Goal: Communication & Community: Participate in discussion

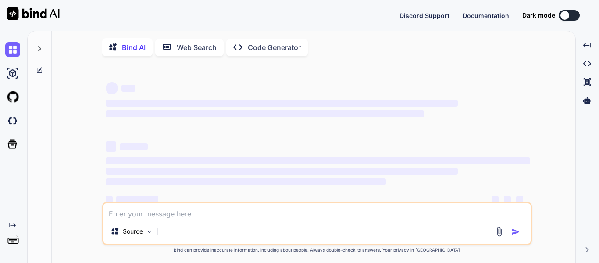
type textarea "x"
click at [12, 119] on img at bounding box center [12, 120] width 15 height 15
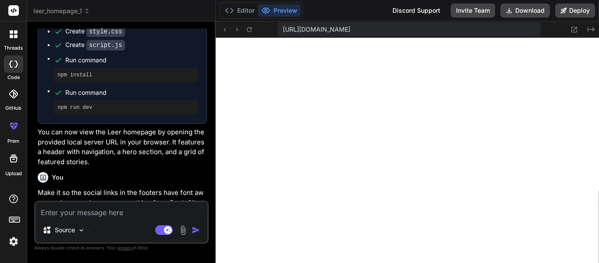
scroll to position [177, 0]
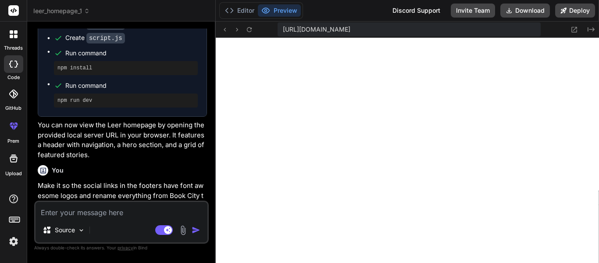
click at [15, 39] on div at bounding box center [13, 34] width 18 height 18
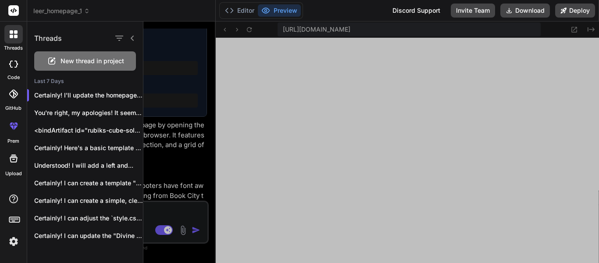
click at [70, 62] on span "New thread in project" at bounding box center [93, 61] width 64 height 9
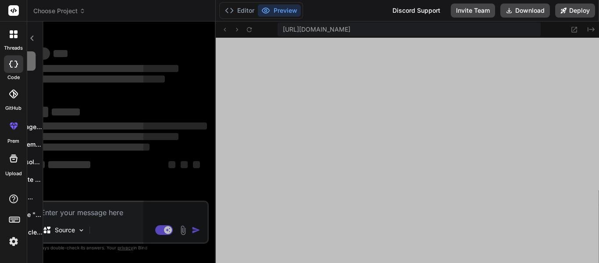
scroll to position [412, 0]
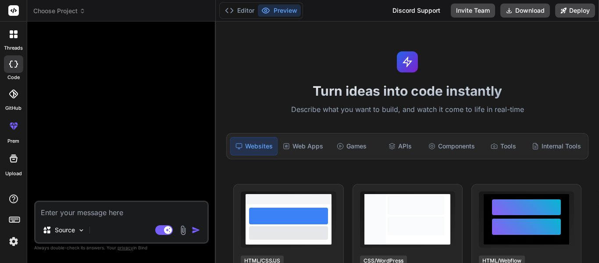
click at [92, 208] on textarea at bounding box center [122, 210] width 172 height 16
type textarea "x"
type textarea "M"
type textarea "x"
type textarea "Ma"
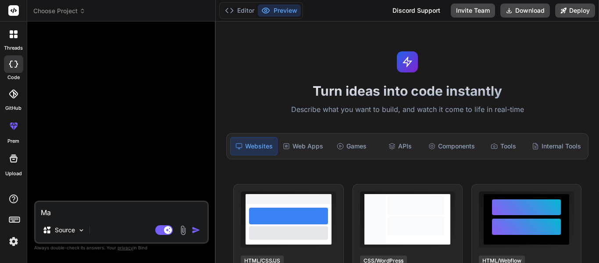
type textarea "x"
type textarea "Mak"
type textarea "x"
type textarea "Make"
type textarea "x"
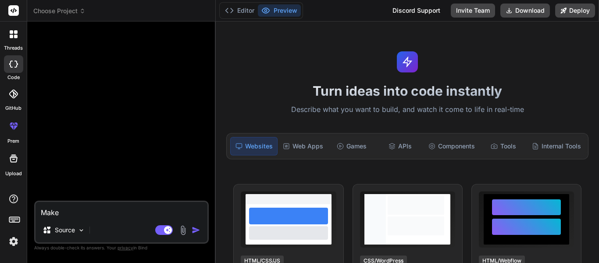
type textarea "Make"
type textarea "x"
type textarea "Make m"
type textarea "x"
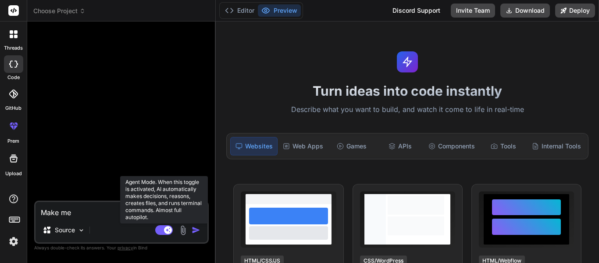
type textarea "Make me"
click at [167, 228] on rect at bounding box center [168, 230] width 8 height 8
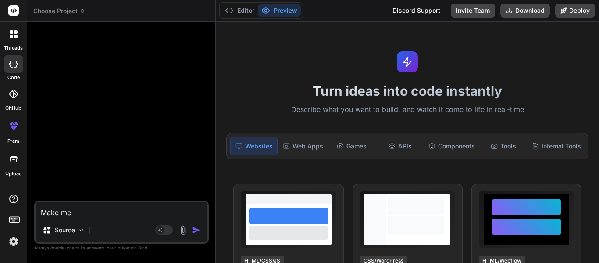
click at [106, 213] on textarea "Make me" at bounding box center [122, 210] width 172 height 16
type textarea "x"
type textarea "Make me"
type textarea "x"
type textarea "Make me a"
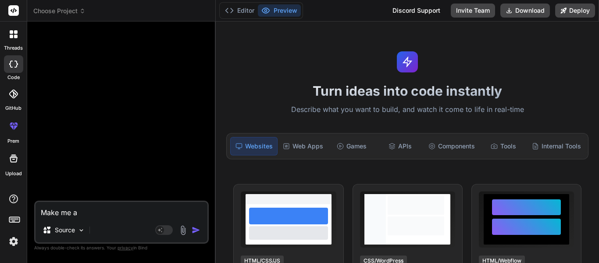
type textarea "x"
type textarea "Make me a"
type textarea "x"
type textarea "Make me a c"
type textarea "x"
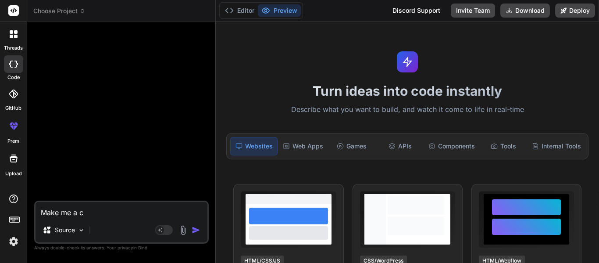
type textarea "Make me a co"
type textarea "x"
type textarea "Make me a cou"
type textarea "x"
type textarea "Make me a cour"
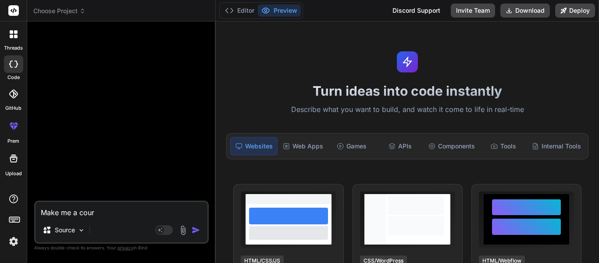
type textarea "x"
type textarea "Make me a cours"
type textarea "x"
type textarea "Make me a course"
type textarea "x"
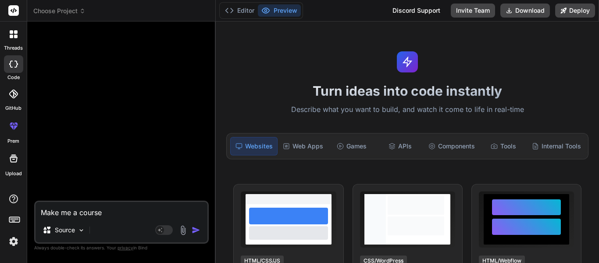
type textarea "Make me a course"
type textarea "x"
type textarea "Make me a course c"
type textarea "x"
type textarea "Make me a course cr"
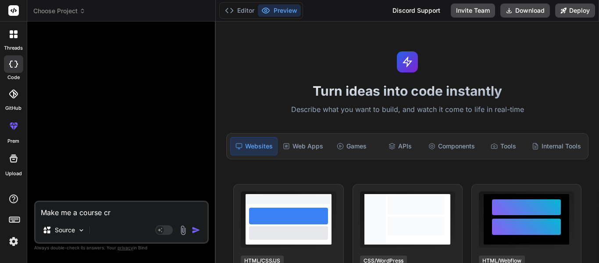
type textarea "x"
type textarea "Make me a course cre"
type textarea "x"
type textarea "Make me a course crea"
type textarea "x"
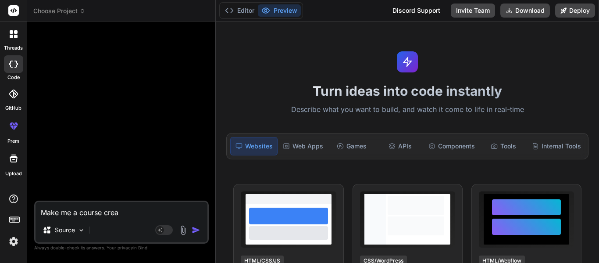
type textarea "Make me a course creat"
type textarea "x"
type textarea "Make me a course creato"
type textarea "x"
type textarea "Make me a course creator"
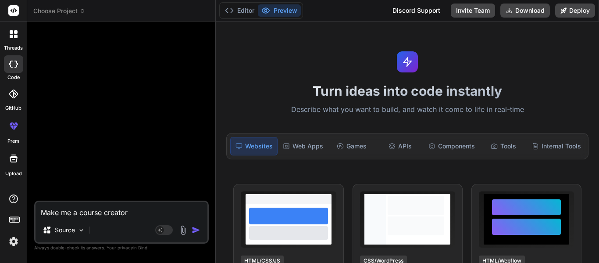
type textarea "x"
type textarea "Make me a course creator"
type textarea "x"
type textarea "Make me a course creator w"
type textarea "x"
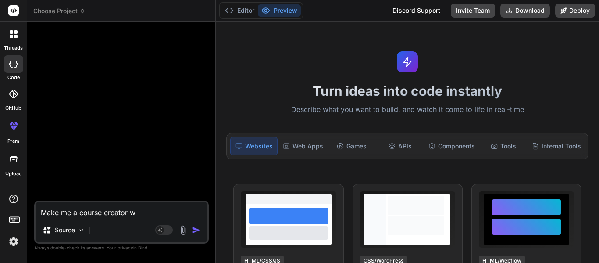
type textarea "Make me a course creator we"
type textarea "x"
type textarea "Make me a course creator web"
type textarea "x"
type textarea "Make me a course creator webs"
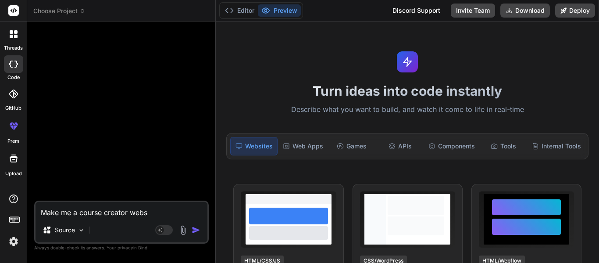
type textarea "x"
type textarea "Make me a course creator websi"
type textarea "x"
type textarea "Make me a course creator websit"
type textarea "x"
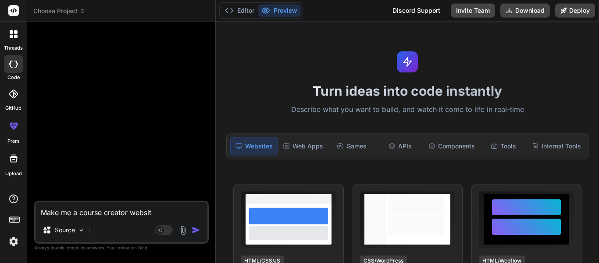
type textarea "Make me a course creator website"
type textarea "x"
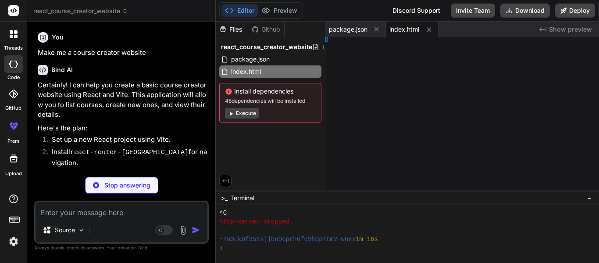
type textarea "x"
type textarea "68; }"
type textarea "x"
type textarea "ode>, );"
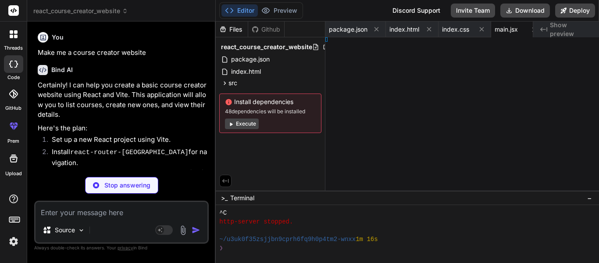
type textarea "x"
type textarea "rseList;"
type textarea "x"
type textarea "eForm;"
type textarea "x"
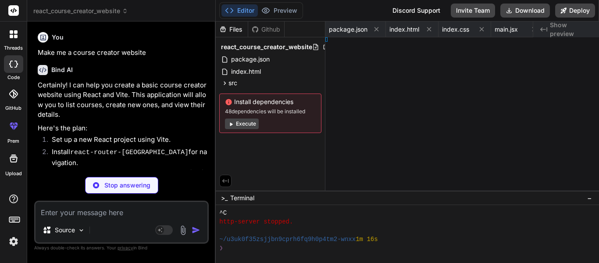
type textarea "x"
type textarea "t App;"
type textarea "x"
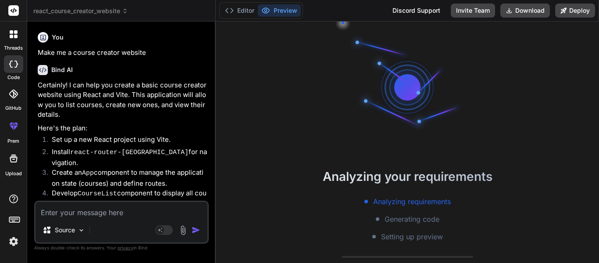
type textarea "courses={courses} />} /> </Routes> </> ); } export default App;"
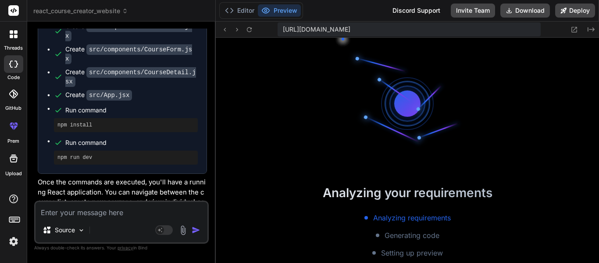
scroll to position [772, 0]
click at [569, 22] on div "https://u3uk0f35zsjjbn9cprh6fq9h0p4tm2-wnxx--5173--96435430.local-corp.webconta…" at bounding box center [407, 29] width 383 height 16
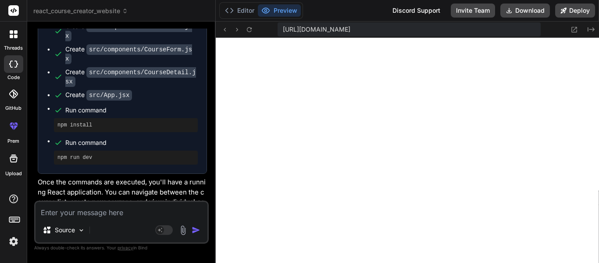
click at [81, 204] on textarea at bounding box center [122, 210] width 172 height 16
type textarea "x"
type textarea "M"
type textarea "x"
type textarea "Ma"
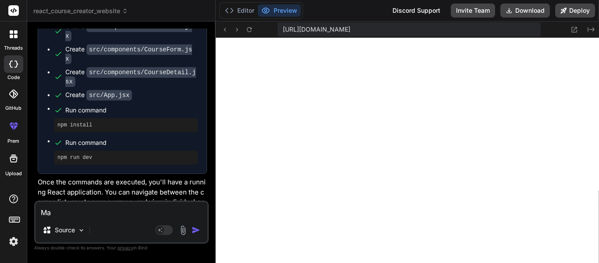
type textarea "x"
type textarea "Mak"
type textarea "x"
type textarea "Make"
type textarea "x"
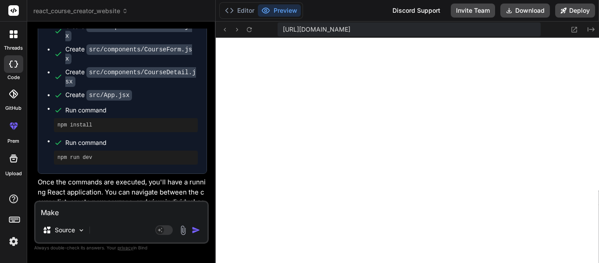
type textarea "Make"
type textarea "x"
type textarea "Make it"
type textarea "x"
type textarea "Make it s"
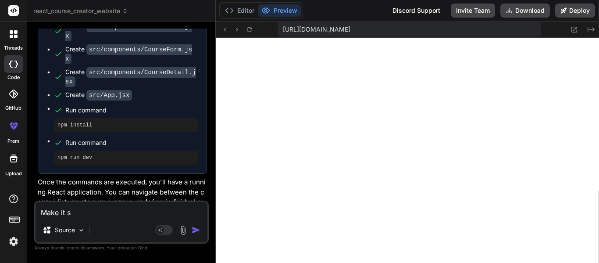
type textarea "x"
type textarea "Make it so"
type textarea "x"
type textarea "Make it so"
type textarea "x"
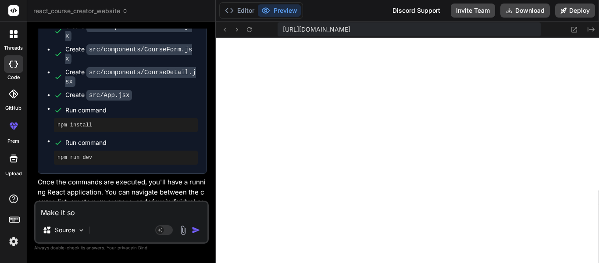
type textarea "Make it so t"
type textarea "x"
type textarea "Make it so"
type textarea "x"
type textarea "Make it so it"
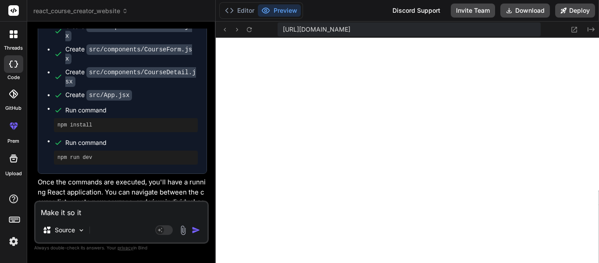
type textarea "x"
type textarea "Make it so it"
type textarea "x"
type textarea "Make it so it t"
type textarea "x"
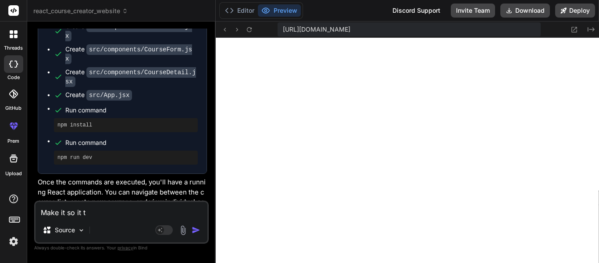
type textarea "Make it so it"
type textarea "x"
type textarea "Make it so it i"
type textarea "x"
type textarea "Make it so it is"
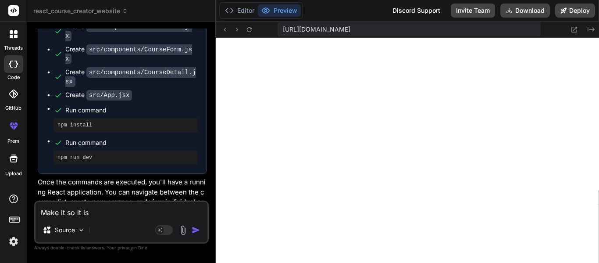
type textarea "x"
type textarea "Make it so it is"
type textarea "x"
type textarea "Make it so it is t"
type textarea "x"
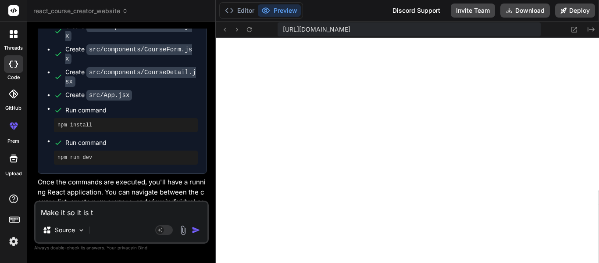
type textarea "Make it so it is th"
type textarea "x"
type textarea "Make it so it is the"
type textarea "x"
type textarea "Make it so it is the"
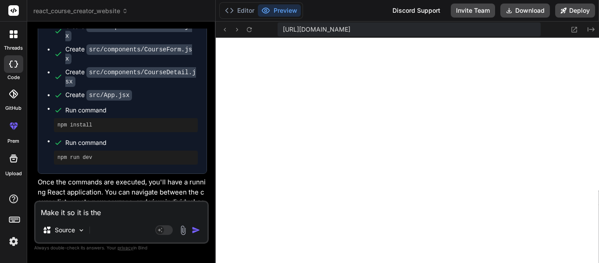
type textarea "x"
type textarea "Make it so it is the i"
type textarea "x"
type textarea "Make it so it is the"
type textarea "x"
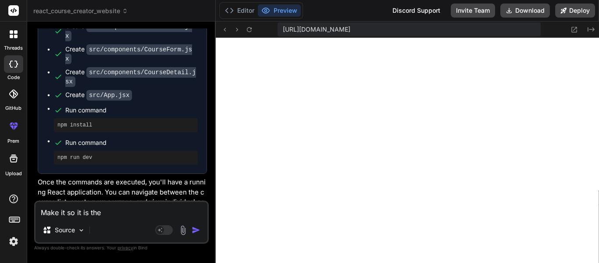
type textarea "Make it so it is the h"
type textarea "x"
type textarea "Make it so it is the ho"
type textarea "x"
type textarea "Make it so it is the hoe"
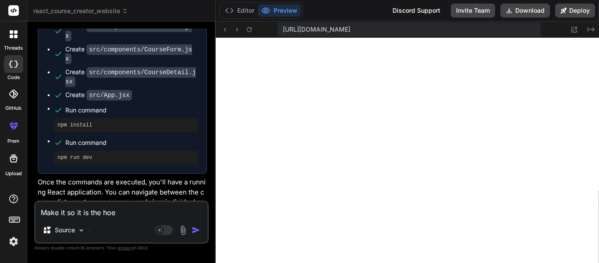
type textarea "x"
type textarea "Make it so it is the ho"
type textarea "x"
type textarea "Make it so it is the hom"
type textarea "x"
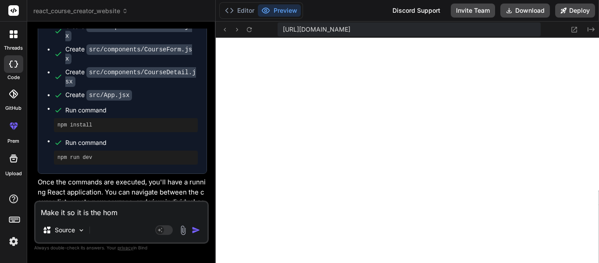
type textarea "Make it so it is the home"
type textarea "x"
type textarea "Make it so it is the homep"
type textarea "x"
type textarea "Make it so it is the homepa"
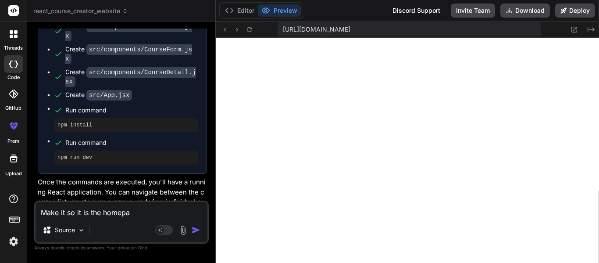
type textarea "x"
type textarea "Make it so it is the homepag"
type textarea "x"
type textarea "Make it so it is the homepage"
type textarea "x"
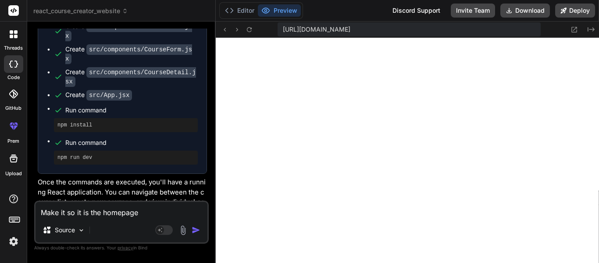
type textarea "Make it so it is the homepage"
type textarea "x"
type textarea "Make it so it is the homepage f"
type textarea "x"
type textarea "Make it so it is the homepage for"
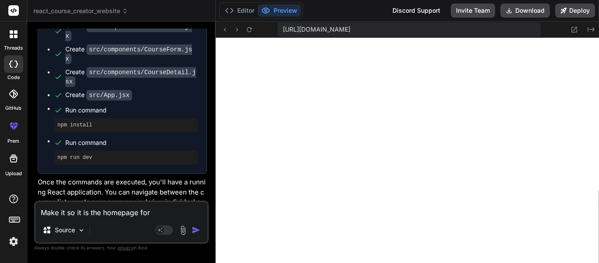
type textarea "x"
type textarea "Make it so it is the homepage for"
type textarea "x"
type textarea "Make it so it is the homepage for i"
type textarea "x"
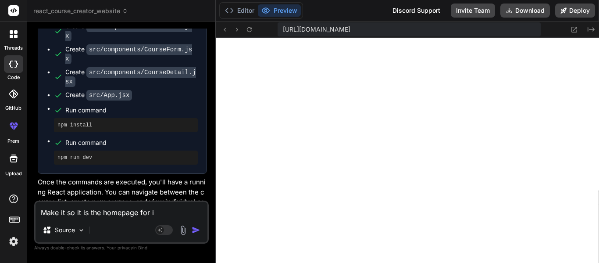
type textarea "Make it so it is the homepage for it"
type textarea "x"
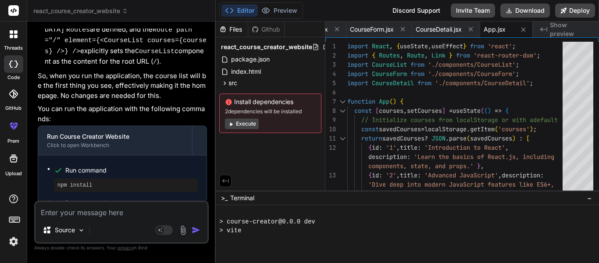
scroll to position [1009, 0]
click at [233, 82] on span "src" at bounding box center [232, 83] width 9 height 9
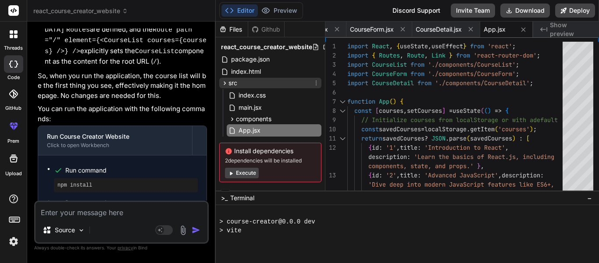
click at [233, 82] on span "src" at bounding box center [232, 83] width 9 height 9
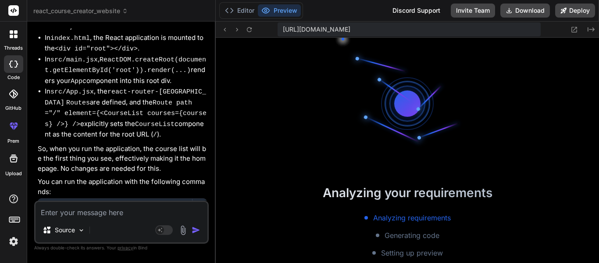
scroll to position [689, 0]
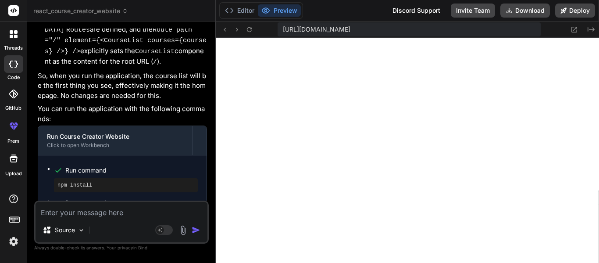
click at [135, 216] on textarea at bounding box center [122, 210] width 172 height 16
type textarea "x"
type textarea "M"
type textarea "x"
type textarea "Ma"
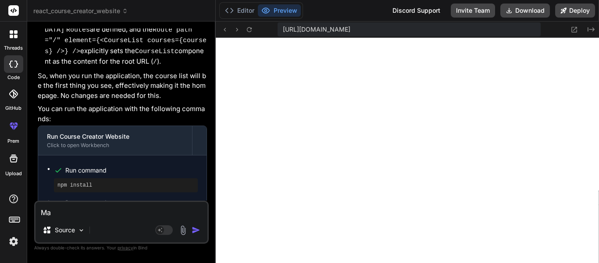
type textarea "x"
type textarea "Mak"
type textarea "x"
type textarea "Make"
type textarea "x"
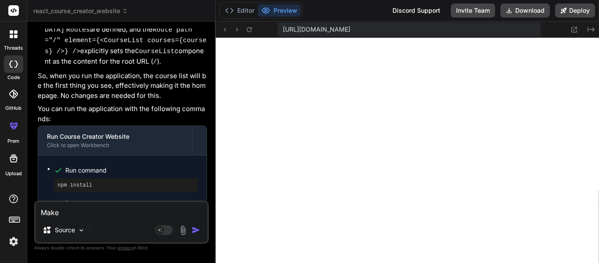
type textarea "Make"
type textarea "x"
type textarea "Make i"
type textarea "x"
type textarea "Make it"
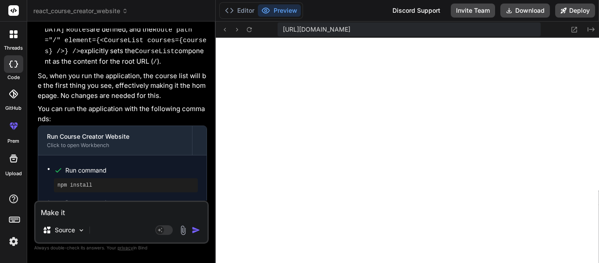
type textarea "x"
type textarea "Make it"
type textarea "x"
type textarea "Make it so"
type textarea "x"
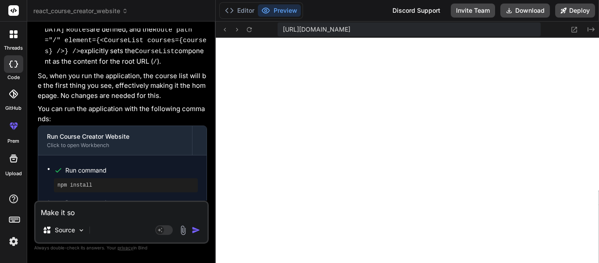
type textarea "Make it so"
type textarea "x"
type textarea "Make it so i"
type textarea "x"
type textarea "Make it so it"
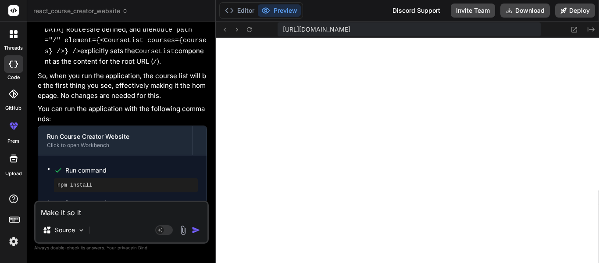
type textarea "x"
type textarea "Make it so it"
type textarea "x"
type textarea "Make it so it l"
type textarea "x"
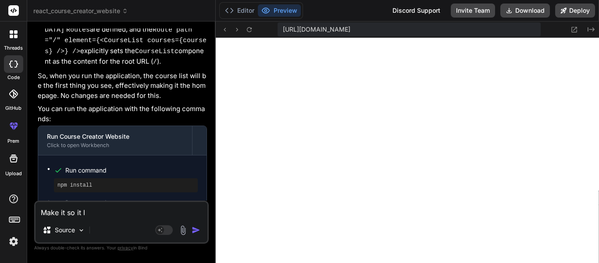
type textarea "Make it so it lo"
type textarea "x"
type textarea "Make it so it loo"
type textarea "x"
type textarea "Make it so it look"
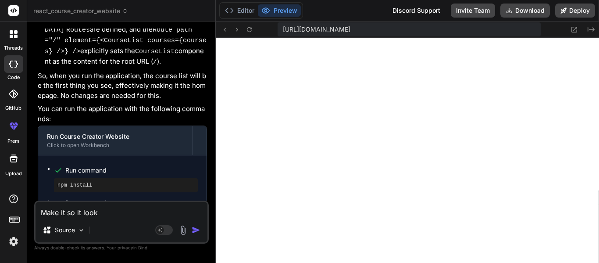
type textarea "x"
type textarea "Make it so it looks"
type textarea "x"
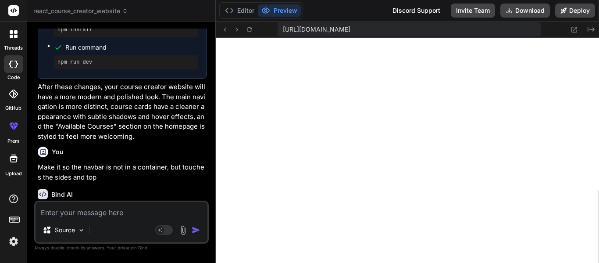
scroll to position [1296, 0]
click at [15, 36] on icon at bounding box center [16, 37] width 4 height 4
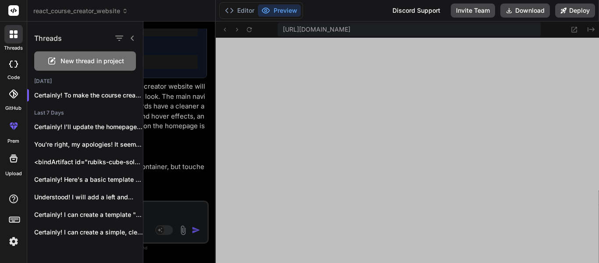
click at [73, 61] on span "New thread in project" at bounding box center [93, 61] width 64 height 9
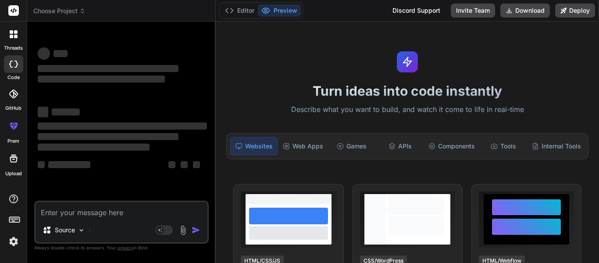
scroll to position [1430, 0]
click at [89, 213] on textarea at bounding box center [122, 210] width 172 height 16
click at [406, 143] on div "APIs" at bounding box center [400, 146] width 46 height 18
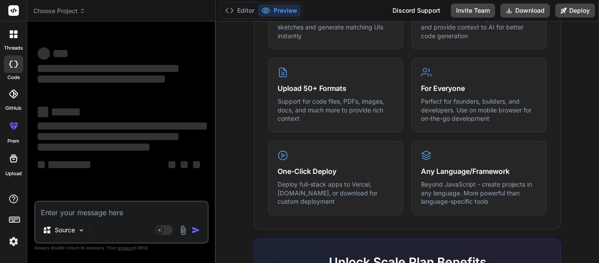
scroll to position [422, 0]
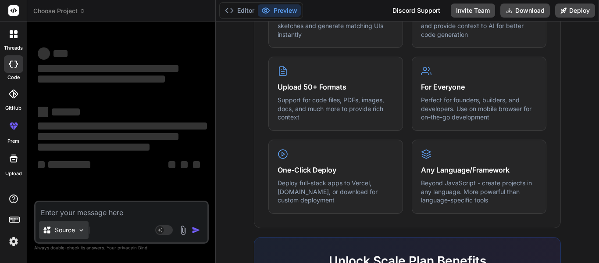
click at [78, 225] on div "Source" at bounding box center [64, 230] width 50 height 18
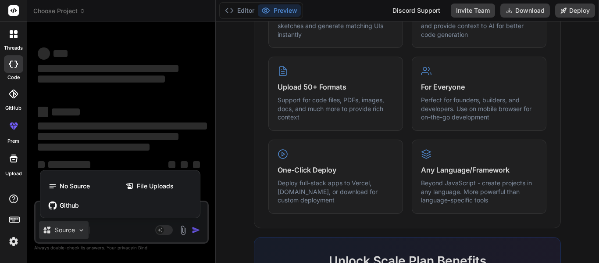
click at [105, 219] on div at bounding box center [299, 131] width 599 height 263
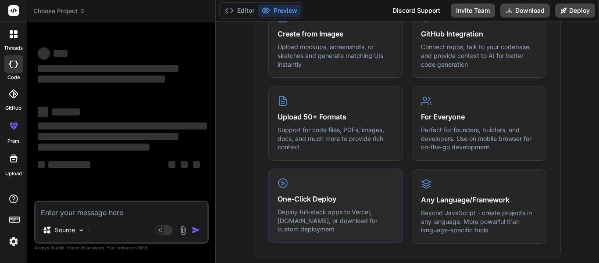
scroll to position [394, 0]
click at [175, 217] on textarea at bounding box center [122, 210] width 172 height 16
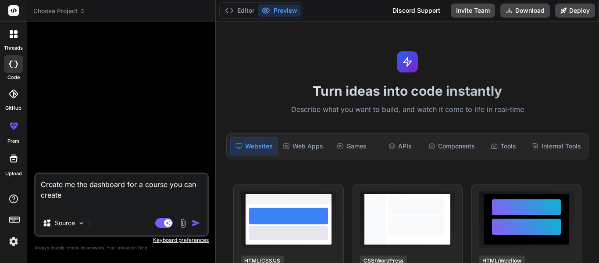
type textarea "x"
